Goal: Find contact information: Find contact information

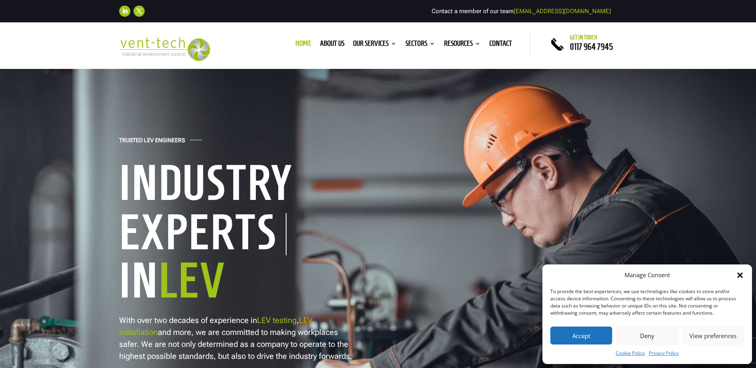
click at [744, 272] on icon "Close dialog" at bounding box center [740, 276] width 8 height 8
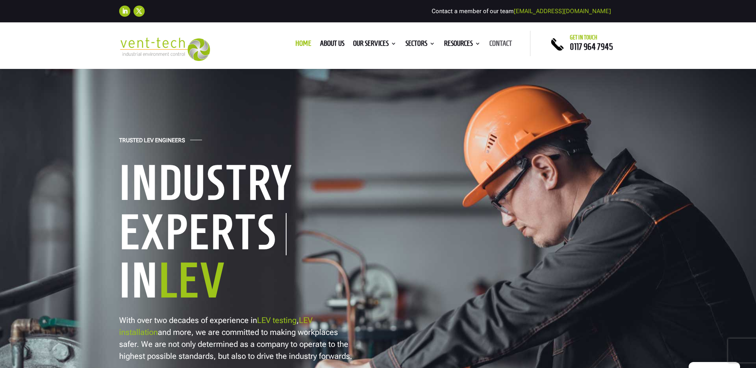
click at [494, 42] on link "Contact" at bounding box center [501, 45] width 23 height 9
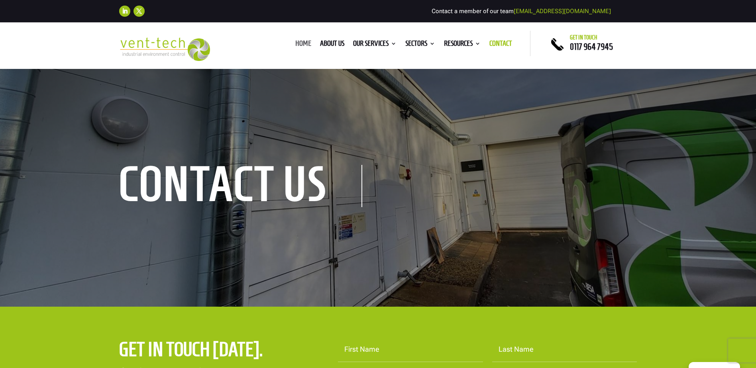
click at [303, 43] on link "Home" at bounding box center [303, 45] width 16 height 9
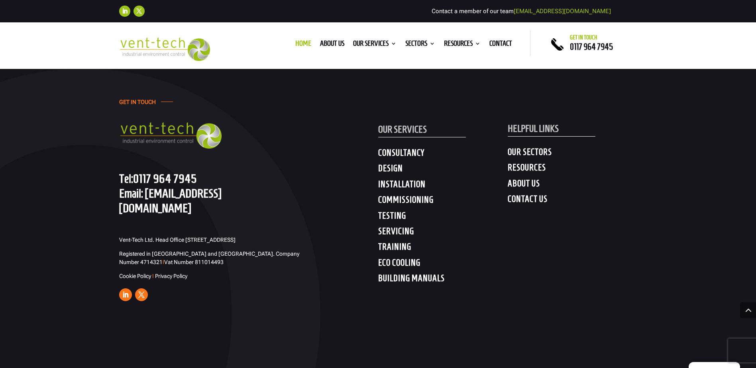
scroll to position [4107, 0]
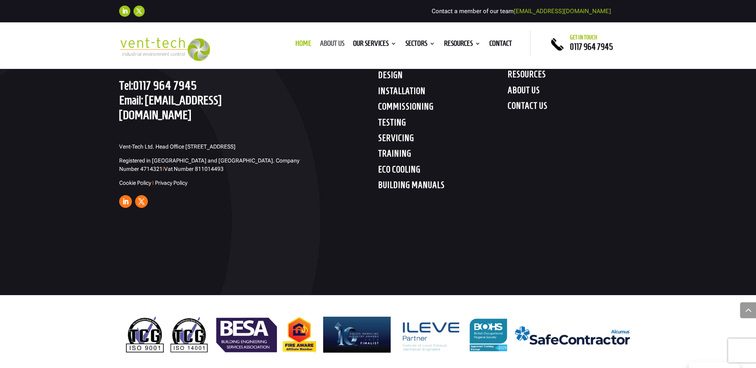
click at [329, 45] on link "About us" at bounding box center [332, 45] width 24 height 9
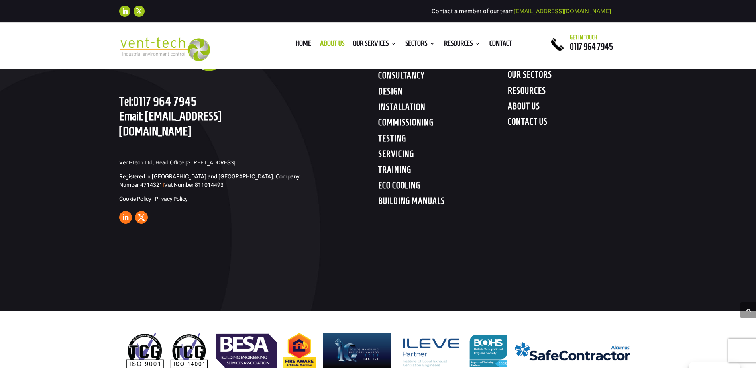
scroll to position [2601, 0]
